Goal: Communication & Community: Answer question/provide support

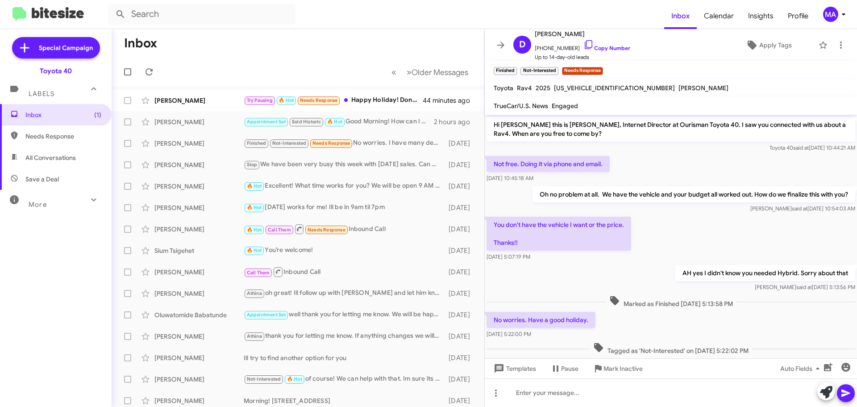
scroll to position [49, 0]
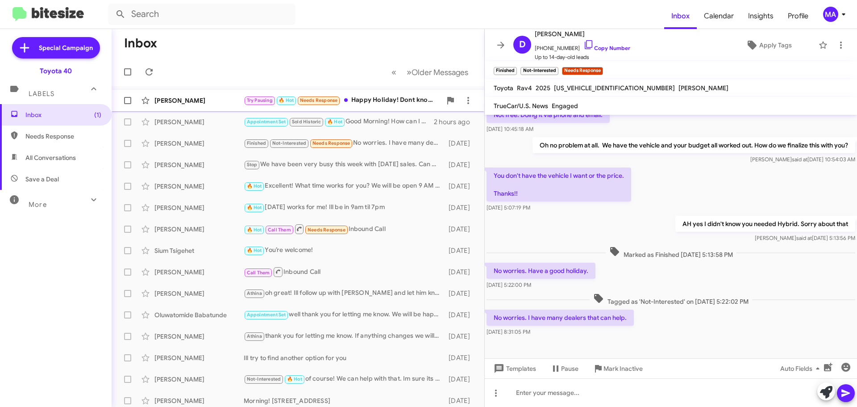
click at [400, 96] on div "Try Pausing 🔥 Hot Needs Response Happy Holiday! Dont know if you are working [D…" at bounding box center [343, 100] width 198 height 10
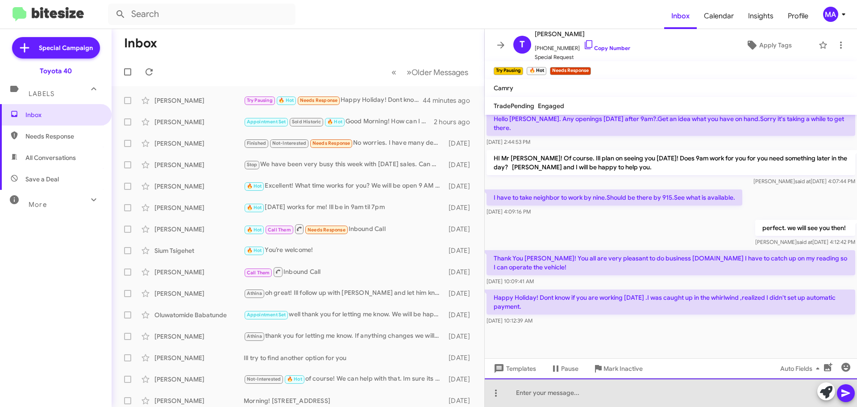
click at [556, 394] on div at bounding box center [671, 392] width 372 height 29
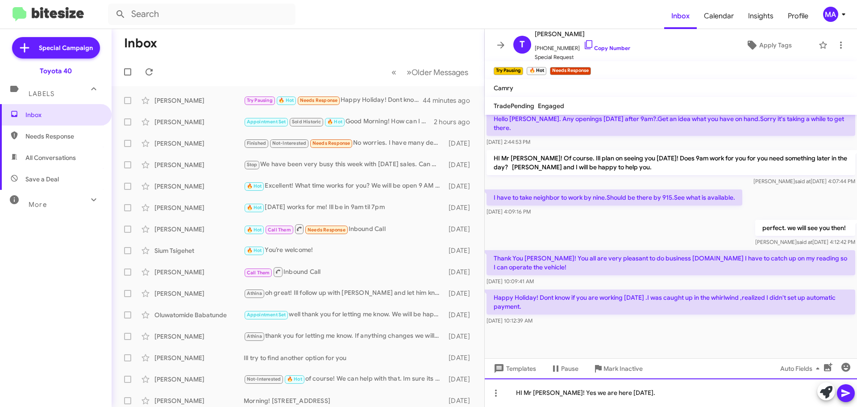
click at [548, 391] on div "HI Mr [PERSON_NAME]! Yes we are here [DATE]." at bounding box center [671, 392] width 372 height 29
click at [771, 392] on div "HI Mr [PERSON_NAME]! You were equally pleasant! It was great meeting you. Yes w…" at bounding box center [671, 392] width 372 height 29
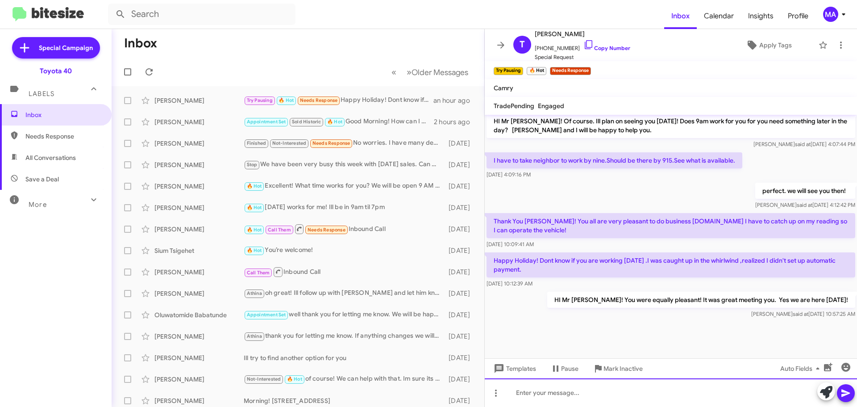
scroll to position [462, 0]
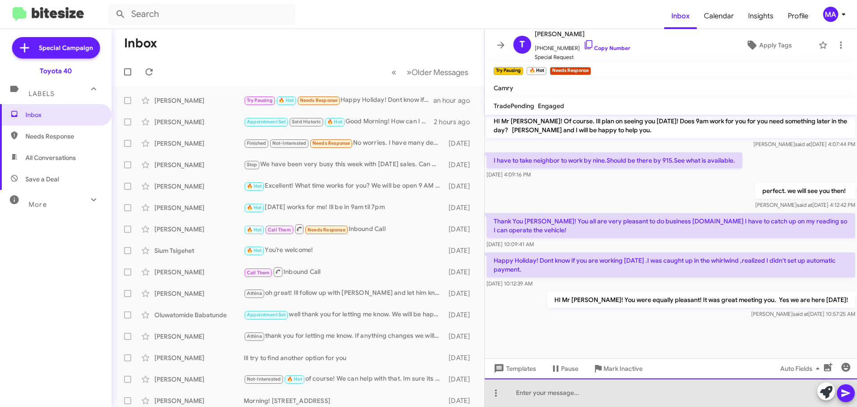
click at [585, 392] on div at bounding box center [671, 392] width 372 height 29
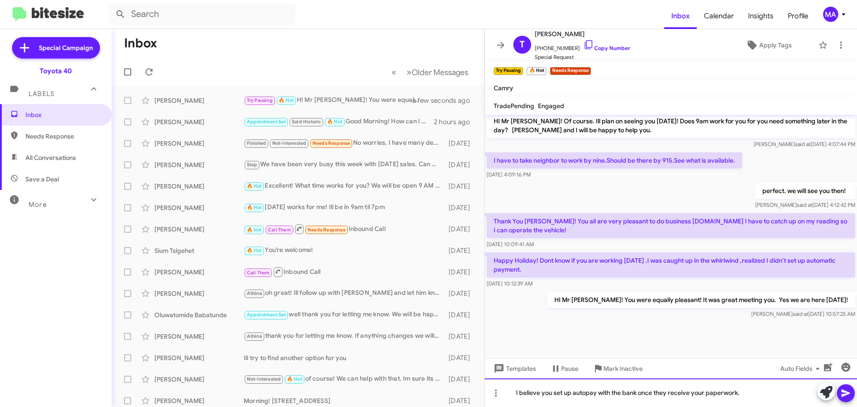
click at [743, 393] on div "I believe you set up autopay with the bank once they receive your paperwork." at bounding box center [671, 392] width 372 height 29
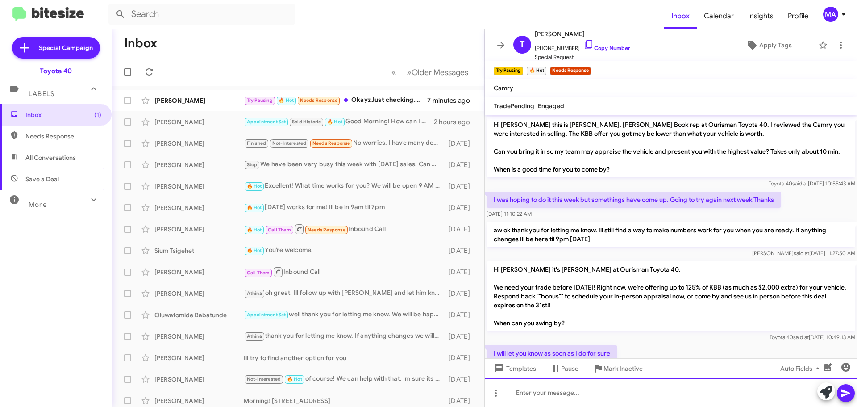
scroll to position [527, 0]
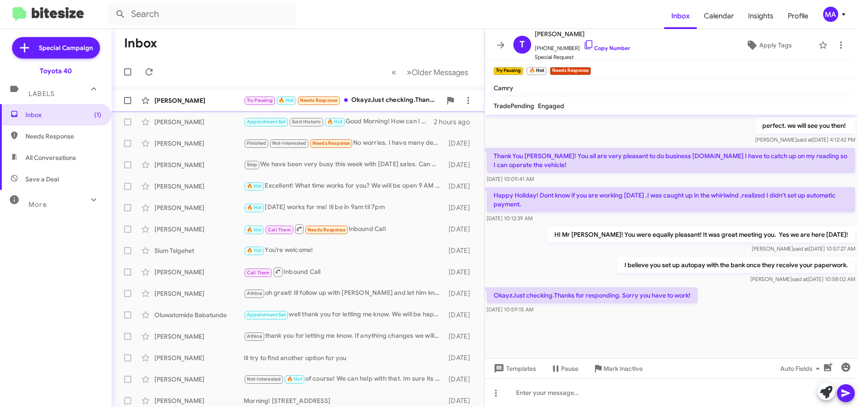
click at [375, 102] on div "Try Pausing 🔥 Hot Needs Response OkayzJust checking.Thanks for responding. Sorr…" at bounding box center [343, 100] width 198 height 10
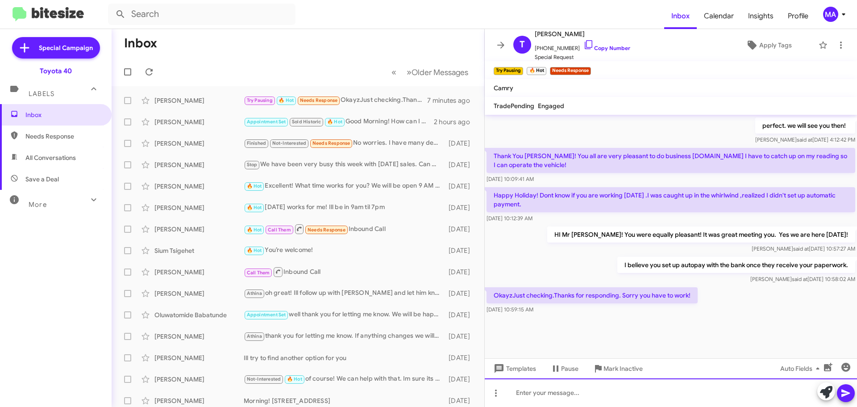
click at [550, 392] on div at bounding box center [671, 392] width 372 height 29
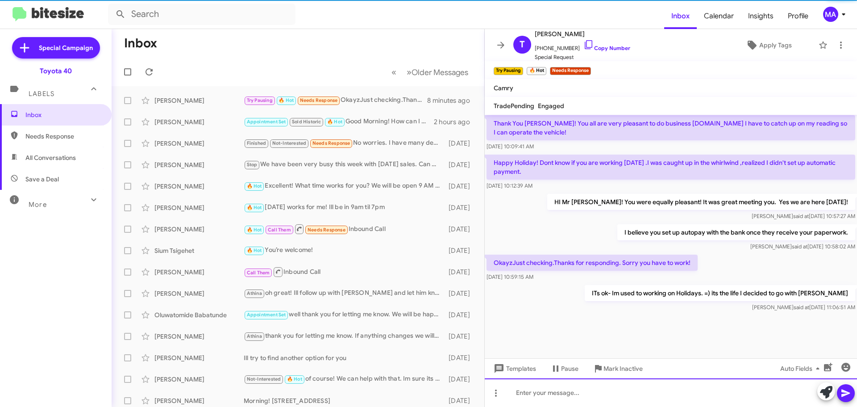
scroll to position [560, 0]
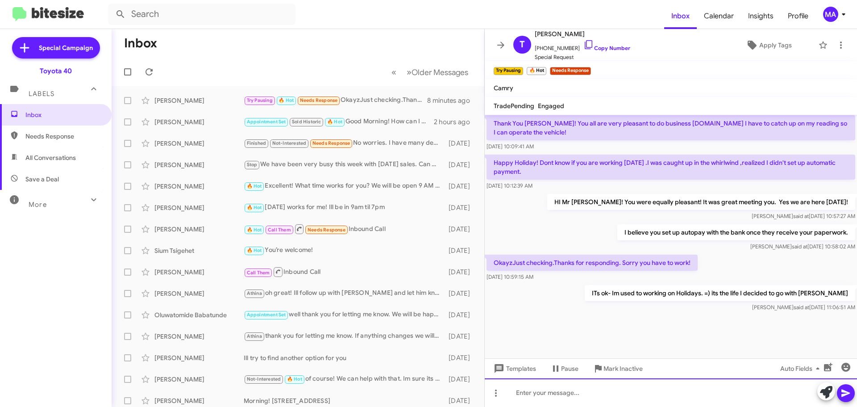
click at [656, 394] on div at bounding box center [671, 392] width 372 height 29
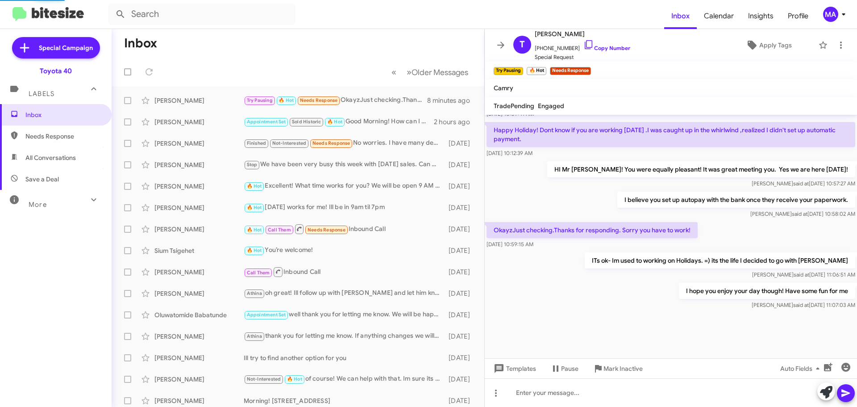
scroll to position [506, 0]
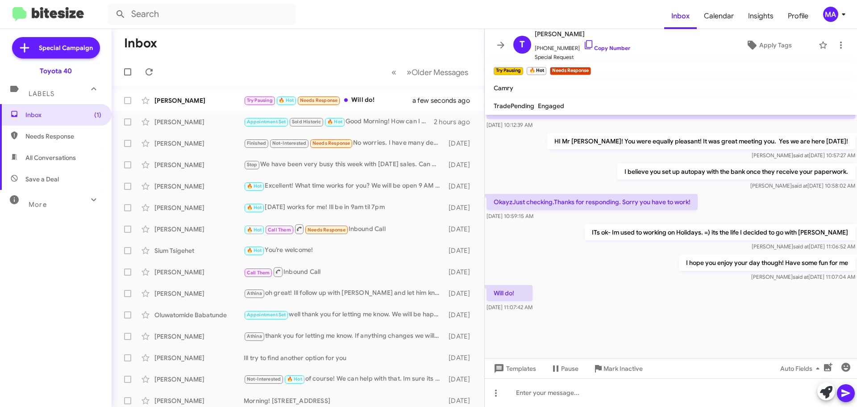
click at [371, 87] on mat-action-list "[PERSON_NAME] York Try Pausing 🔥 Hot Needs Response Will do! a few seconds ago …" at bounding box center [298, 302] width 373 height 432
click at [373, 95] on div "Try Pausing 🔥 Hot Needs Response Will do!" at bounding box center [343, 100] width 198 height 10
